Goal: Transaction & Acquisition: Purchase product/service

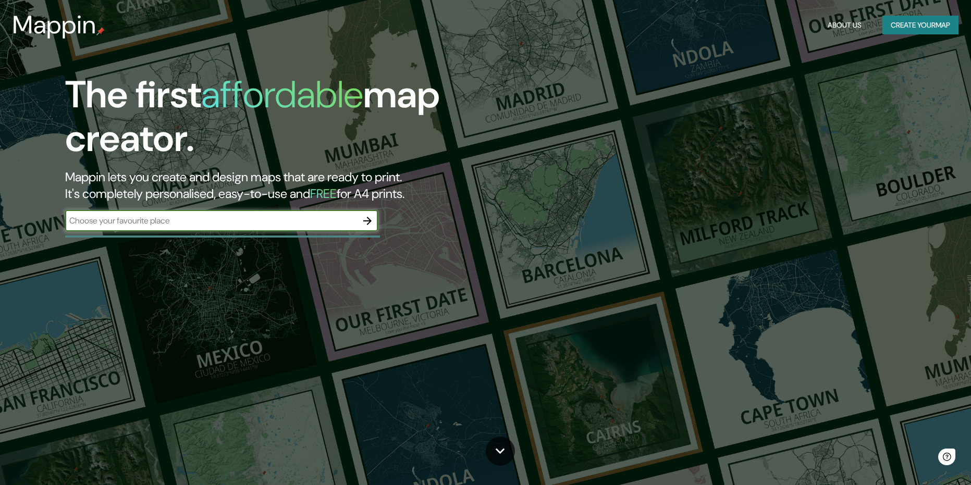
click at [931, 31] on button "Create your map" at bounding box center [921, 25] width 76 height 19
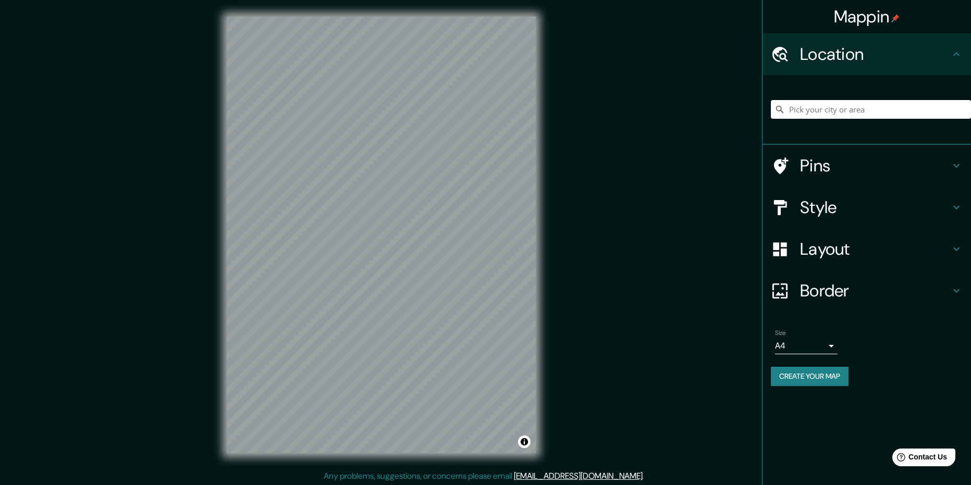
click at [830, 109] on input "Pick your city or area" at bounding box center [871, 109] width 200 height 19
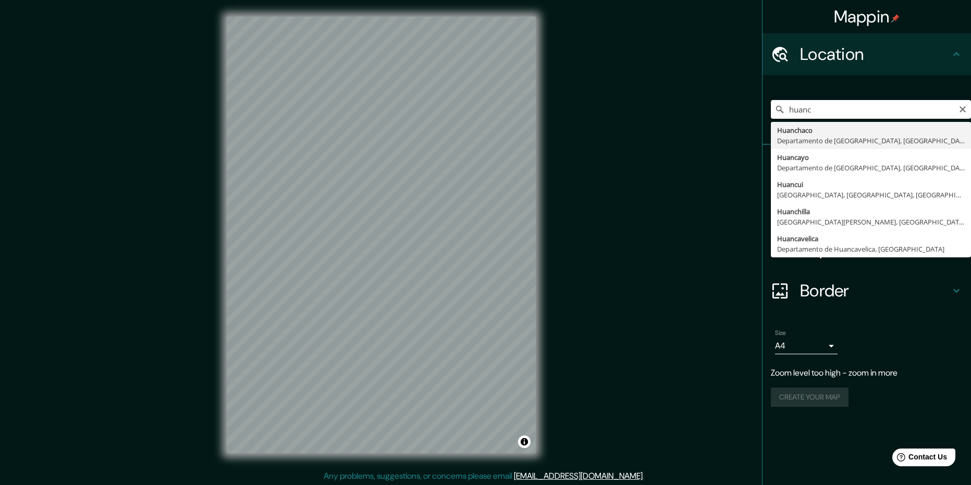
type input "Huanchaco, [GEOGRAPHIC_DATA], [GEOGRAPHIC_DATA]"
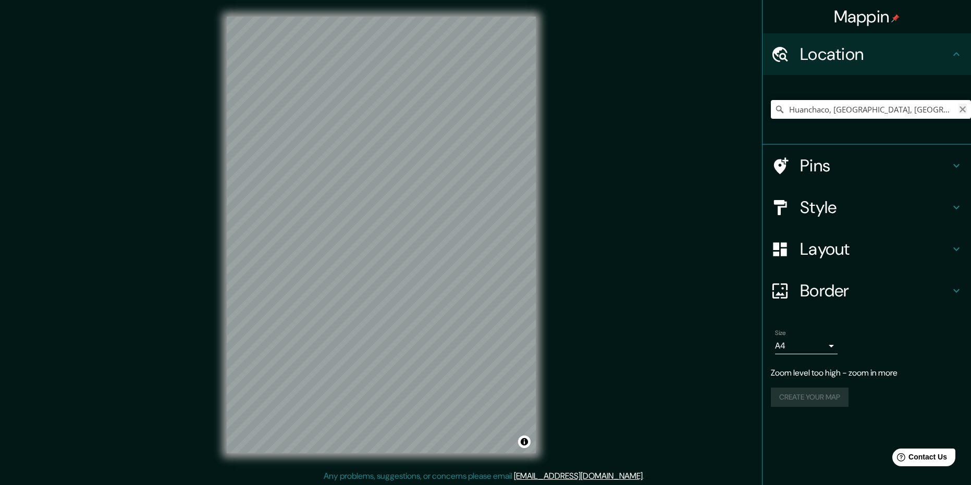
click at [960, 108] on icon "Clear" at bounding box center [963, 109] width 8 height 8
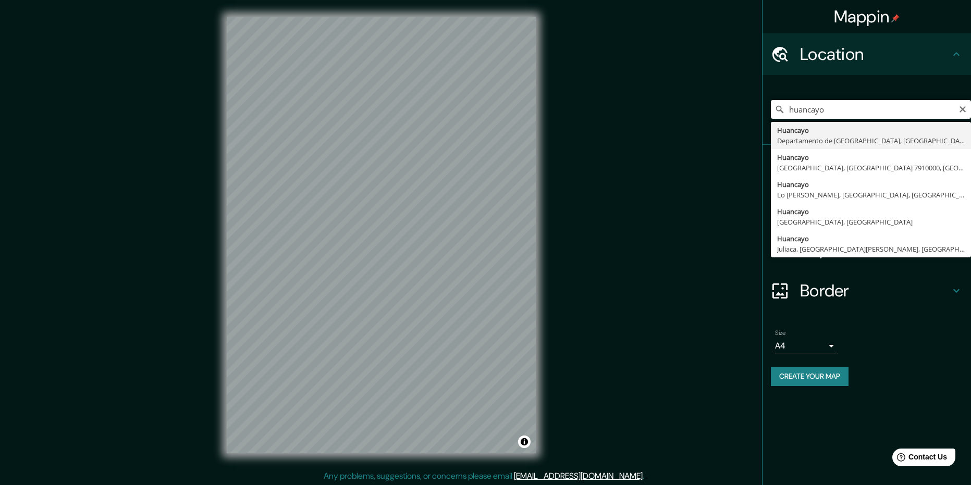
type input "Huancayo, [GEOGRAPHIC_DATA], [GEOGRAPHIC_DATA]"
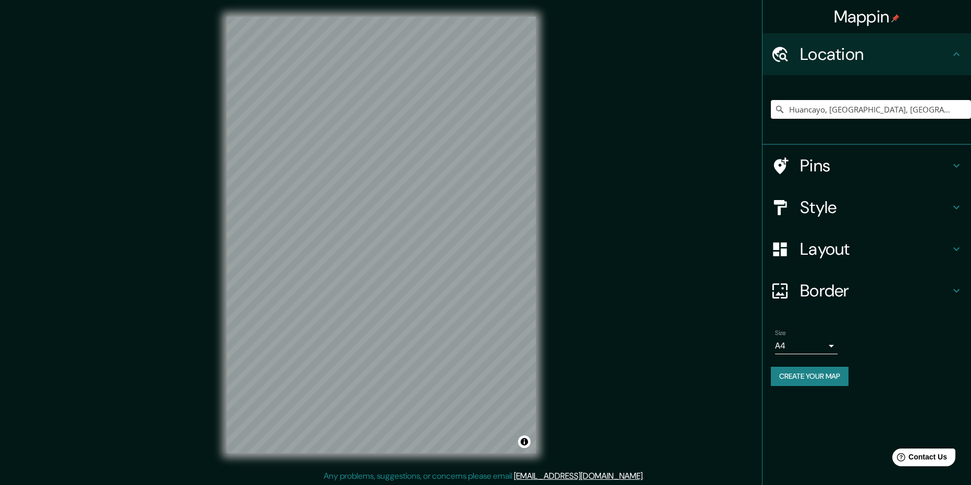
scroll to position [2, 0]
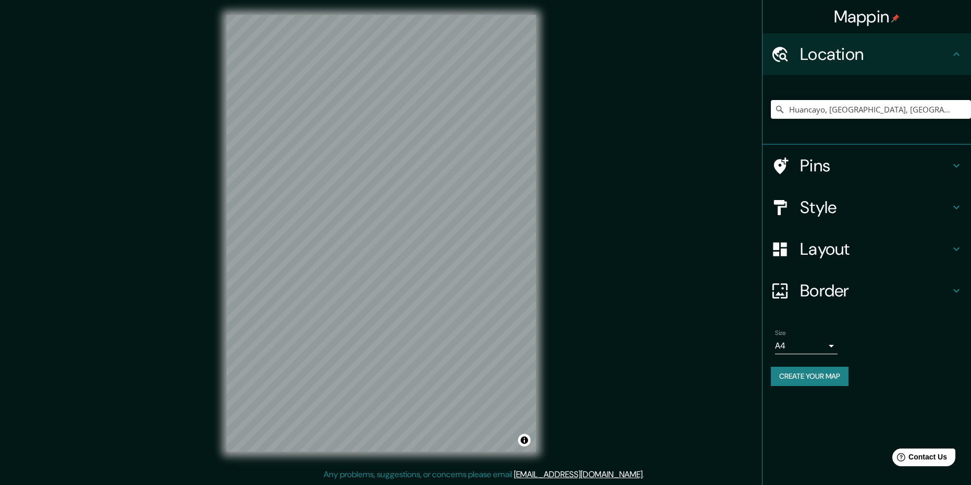
click at [821, 204] on h4 "Style" at bounding box center [875, 207] width 150 height 21
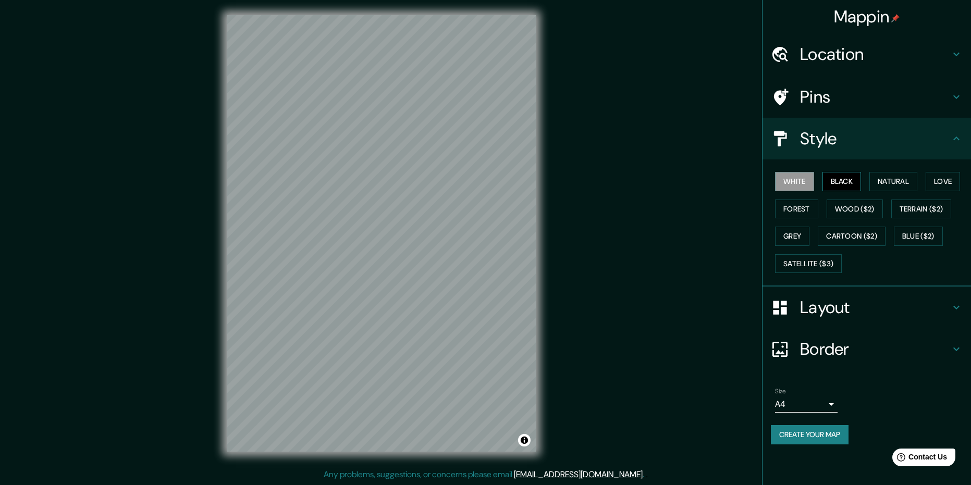
click at [840, 178] on button "Black" at bounding box center [842, 181] width 39 height 19
click at [805, 212] on button "Forest" at bounding box center [796, 209] width 43 height 19
click at [792, 240] on button "Grey" at bounding box center [792, 236] width 34 height 19
click at [804, 266] on button "Satellite ($3)" at bounding box center [808, 263] width 67 height 19
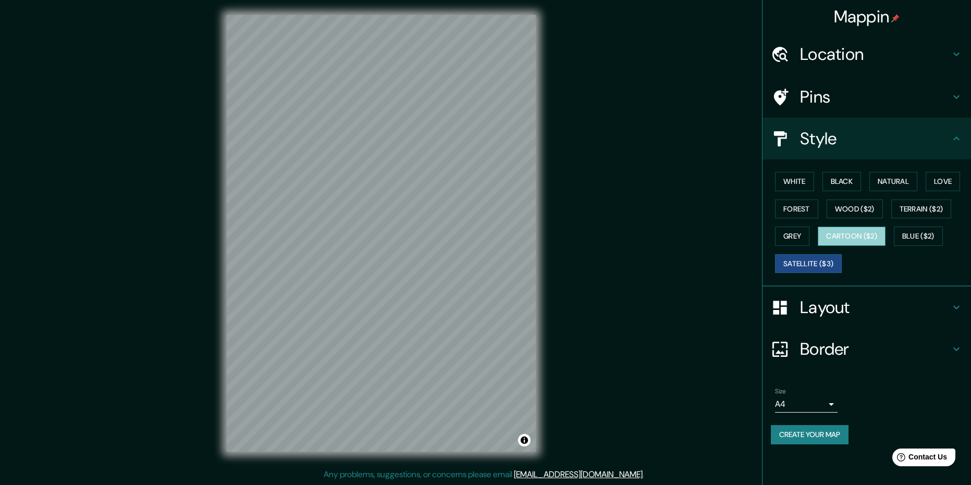
click at [850, 235] on button "Cartoon ($2)" at bounding box center [852, 236] width 68 height 19
click at [859, 208] on button "Wood ($2)" at bounding box center [855, 209] width 56 height 19
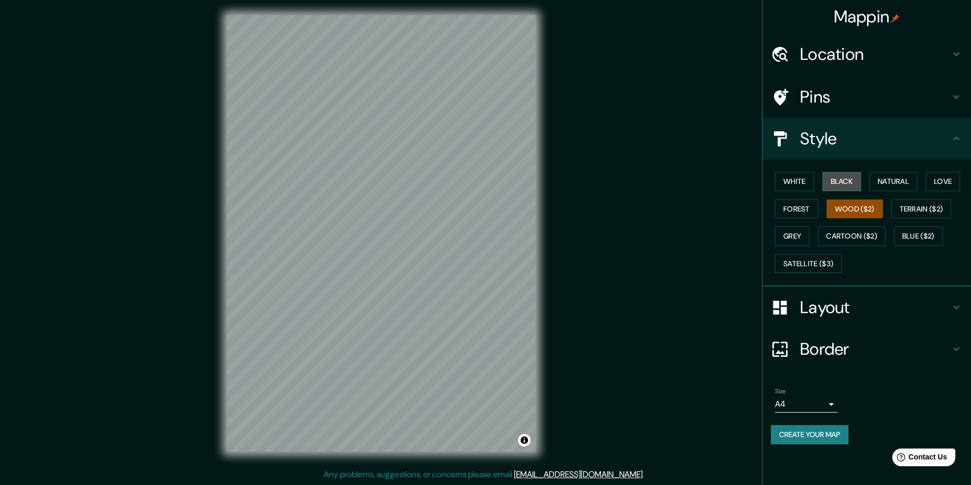
click at [858, 184] on button "Black" at bounding box center [842, 181] width 39 height 19
click at [907, 214] on button "Terrain ($2)" at bounding box center [922, 209] width 60 height 19
click at [908, 235] on button "Blue ($2)" at bounding box center [918, 236] width 49 height 19
click at [898, 182] on button "Natural" at bounding box center [894, 181] width 48 height 19
click at [937, 181] on button "Love" at bounding box center [943, 181] width 34 height 19
